Goal: Information Seeking & Learning: Learn about a topic

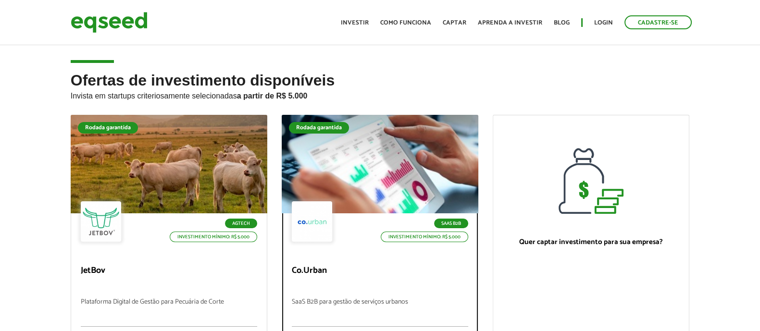
click at [285, 158] on div at bounding box center [380, 164] width 236 height 118
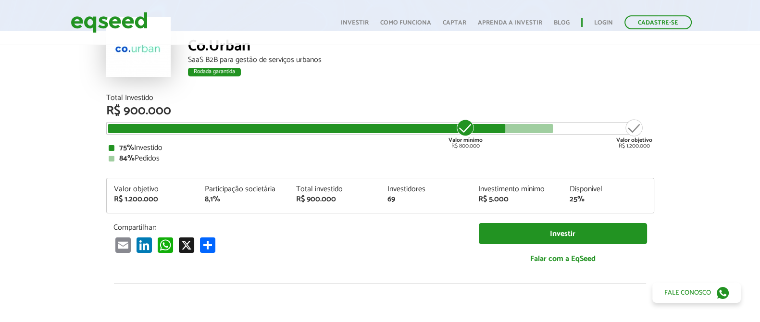
scroll to position [72, 0]
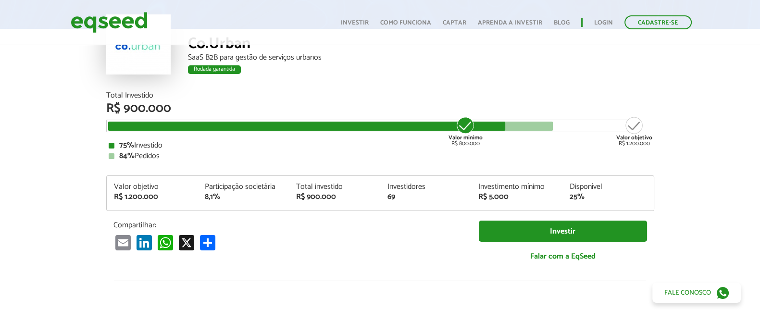
click at [394, 193] on div "69" at bounding box center [425, 197] width 77 height 8
drag, startPoint x: 472, startPoint y: 123, endPoint x: 454, endPoint y: 123, distance: 17.3
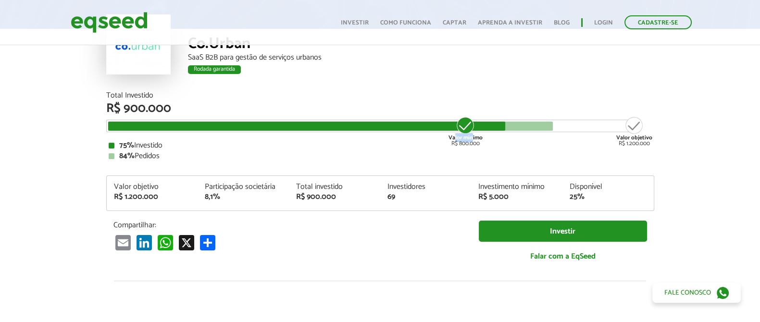
click at [454, 123] on div "Valor mínimo R$ 800.000" at bounding box center [466, 131] width 36 height 31
click at [407, 128] on div at bounding box center [307, 126] width 398 height 9
drag, startPoint x: 201, startPoint y: 71, endPoint x: 245, endPoint y: 74, distance: 43.9
click at [245, 74] on div "Rodada garantida" at bounding box center [421, 71] width 466 height 12
click at [264, 95] on div "Total Investido" at bounding box center [380, 96] width 548 height 8
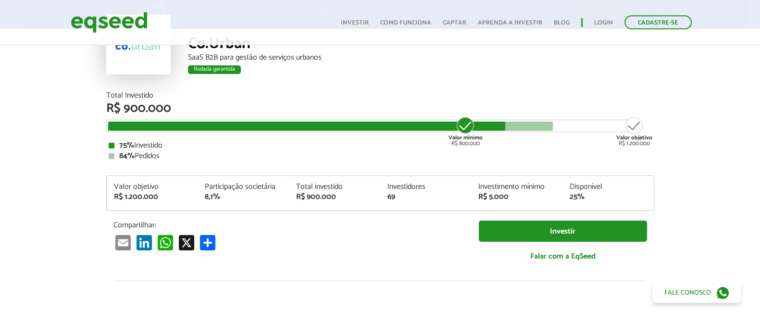
drag, startPoint x: 94, startPoint y: 97, endPoint x: 290, endPoint y: 160, distance: 206.4
click at [290, 160] on article "Co.Urban SaaS B2B para gestão de serviços urbanos Rodada garantida Rodada garan…" at bounding box center [380, 290] width 760 height 638
click at [290, 160] on div "84% Pedidos" at bounding box center [380, 156] width 543 height 8
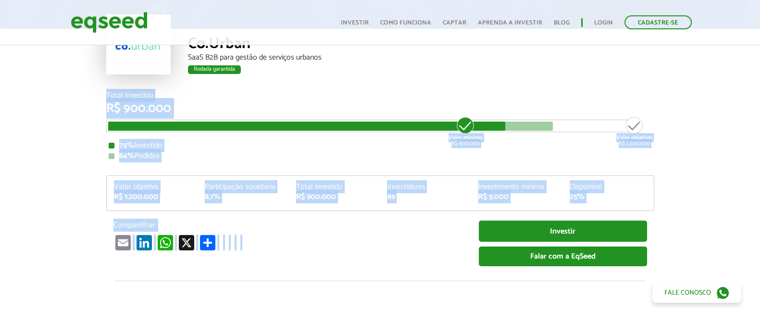
drag, startPoint x: 99, startPoint y: 95, endPoint x: 631, endPoint y: 255, distance: 555.1
click at [631, 255] on div "Total Investido R$ 900.000 Valor mínimo R$ 800.000 Valor objetivo R$ 1.200.000 …" at bounding box center [380, 186] width 562 height 189
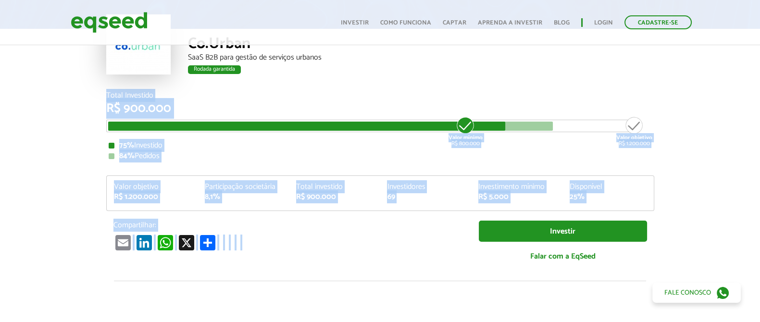
click at [670, 215] on article "Co.Urban SaaS B2B para gestão de serviços urbanos Rodada garantida Rodada garan…" at bounding box center [380, 290] width 760 height 638
drag, startPoint x: 650, startPoint y: 210, endPoint x: 71, endPoint y: 77, distance: 594.3
click at [71, 77] on article "Co.Urban SaaS B2B para gestão de serviços urbanos Rodada garantida Rodada garan…" at bounding box center [380, 290] width 760 height 638
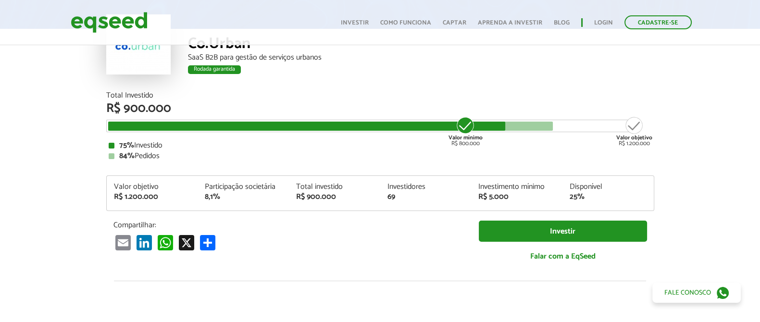
click at [72, 85] on div "Co.Urban SaaS B2B para gestão de serviços urbanos Rodada garantida Rodada garan…" at bounding box center [380, 31] width 760 height 121
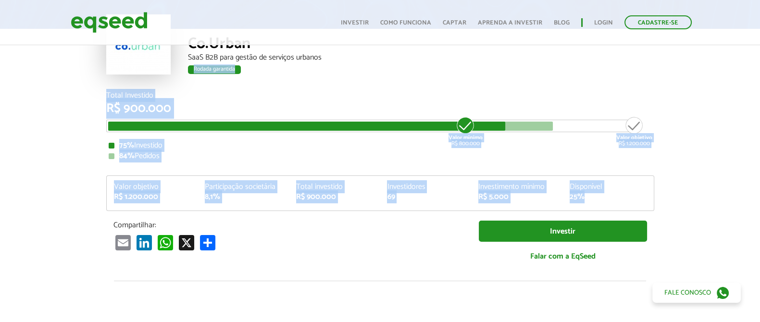
drag, startPoint x: 72, startPoint y: 85, endPoint x: 618, endPoint y: 201, distance: 558.3
click at [618, 201] on article "Co.Urban SaaS B2B para gestão de serviços urbanos Rodada garantida Rodada garan…" at bounding box center [380, 290] width 760 height 638
click at [618, 201] on div "Valor objetivo R$ 1.200.000 Participação societária 8,1% Total investido R$ 900…" at bounding box center [380, 196] width 547 height 27
